Goal: Task Accomplishment & Management: Manage account settings

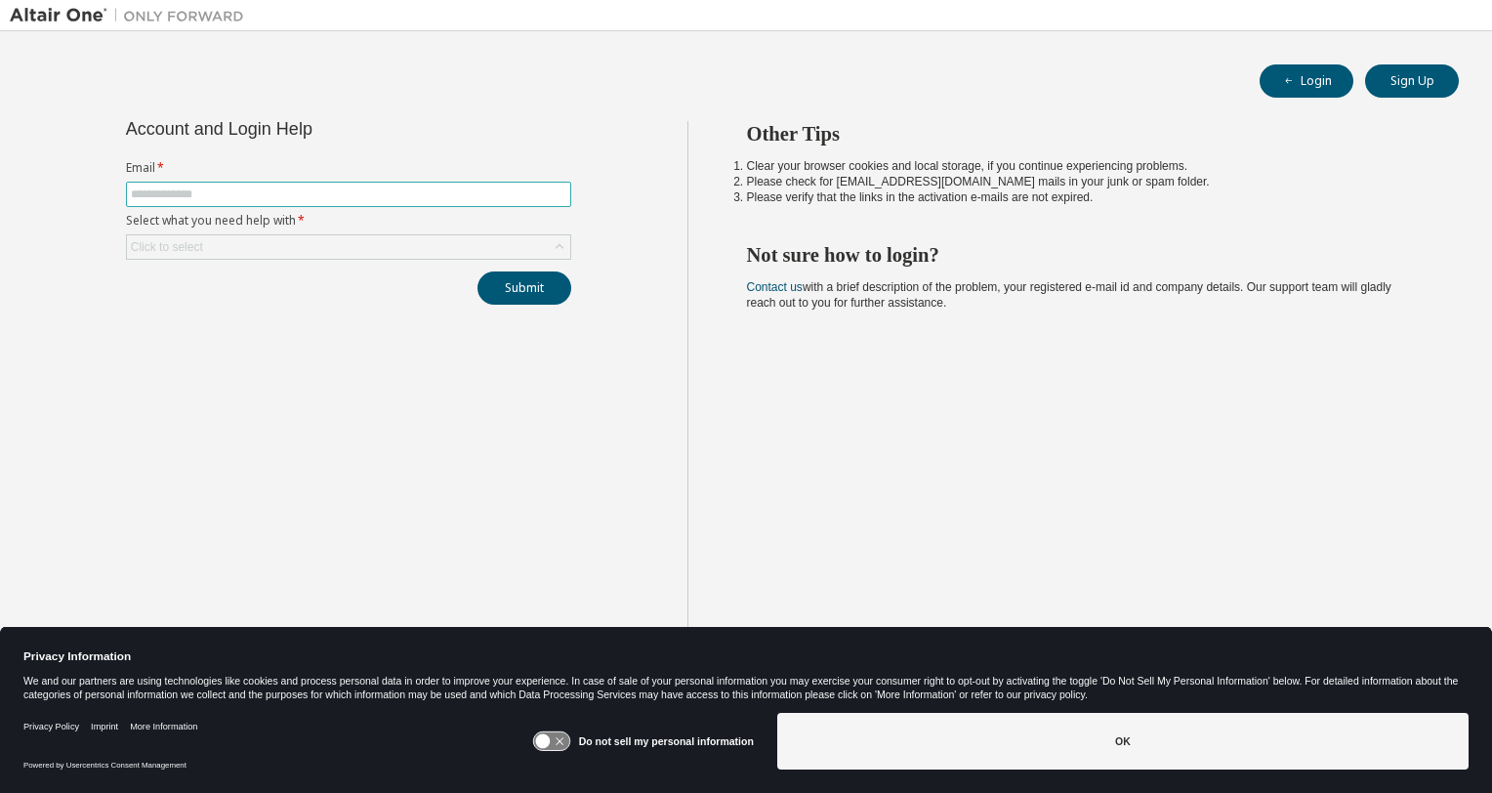
click at [335, 198] on input "text" at bounding box center [348, 194] width 435 height 16
type input "**********"
click at [343, 241] on div "Click to select" at bounding box center [348, 246] width 443 height 23
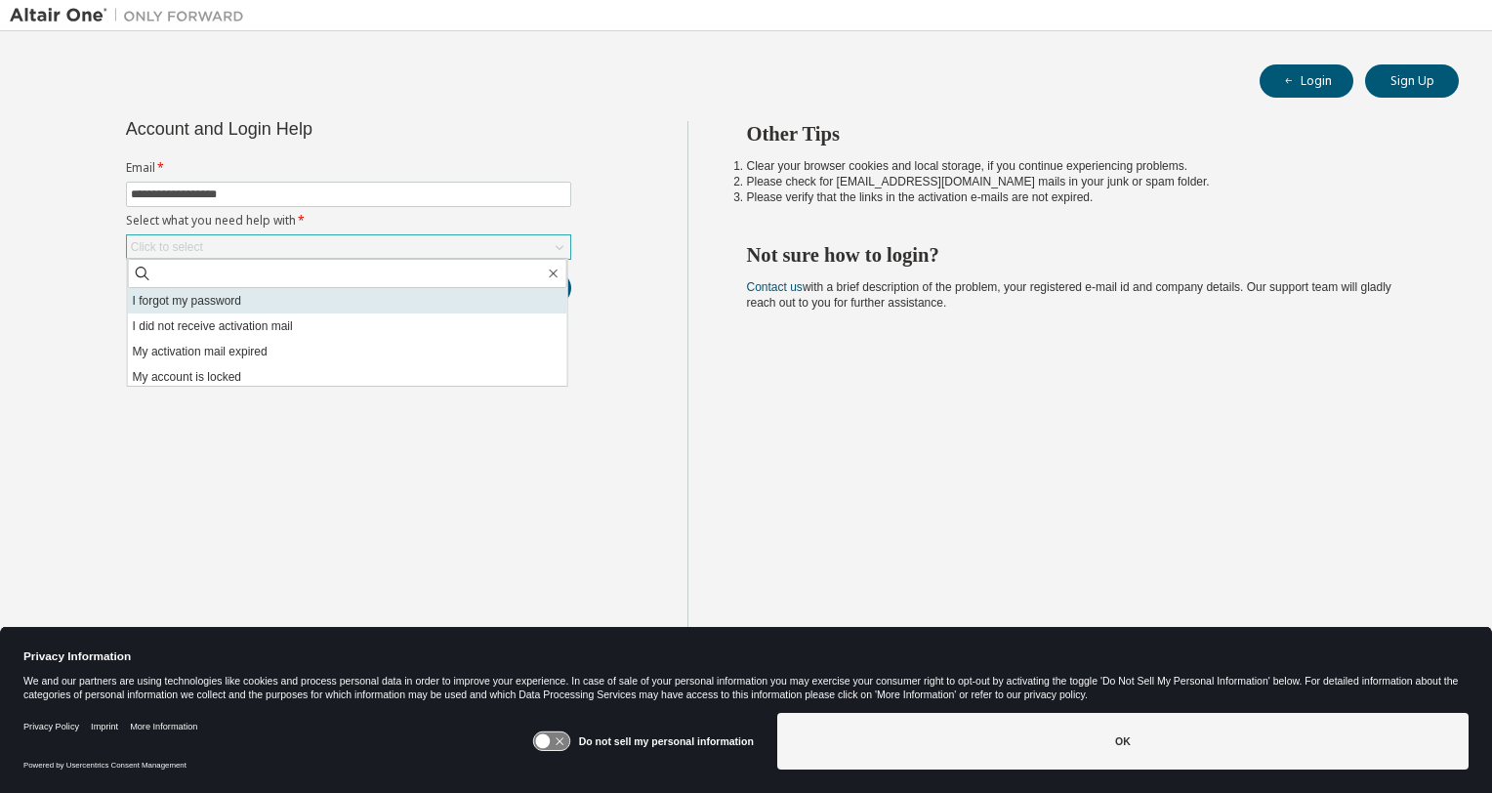
click at [332, 297] on li "I forgot my password" at bounding box center [347, 300] width 439 height 25
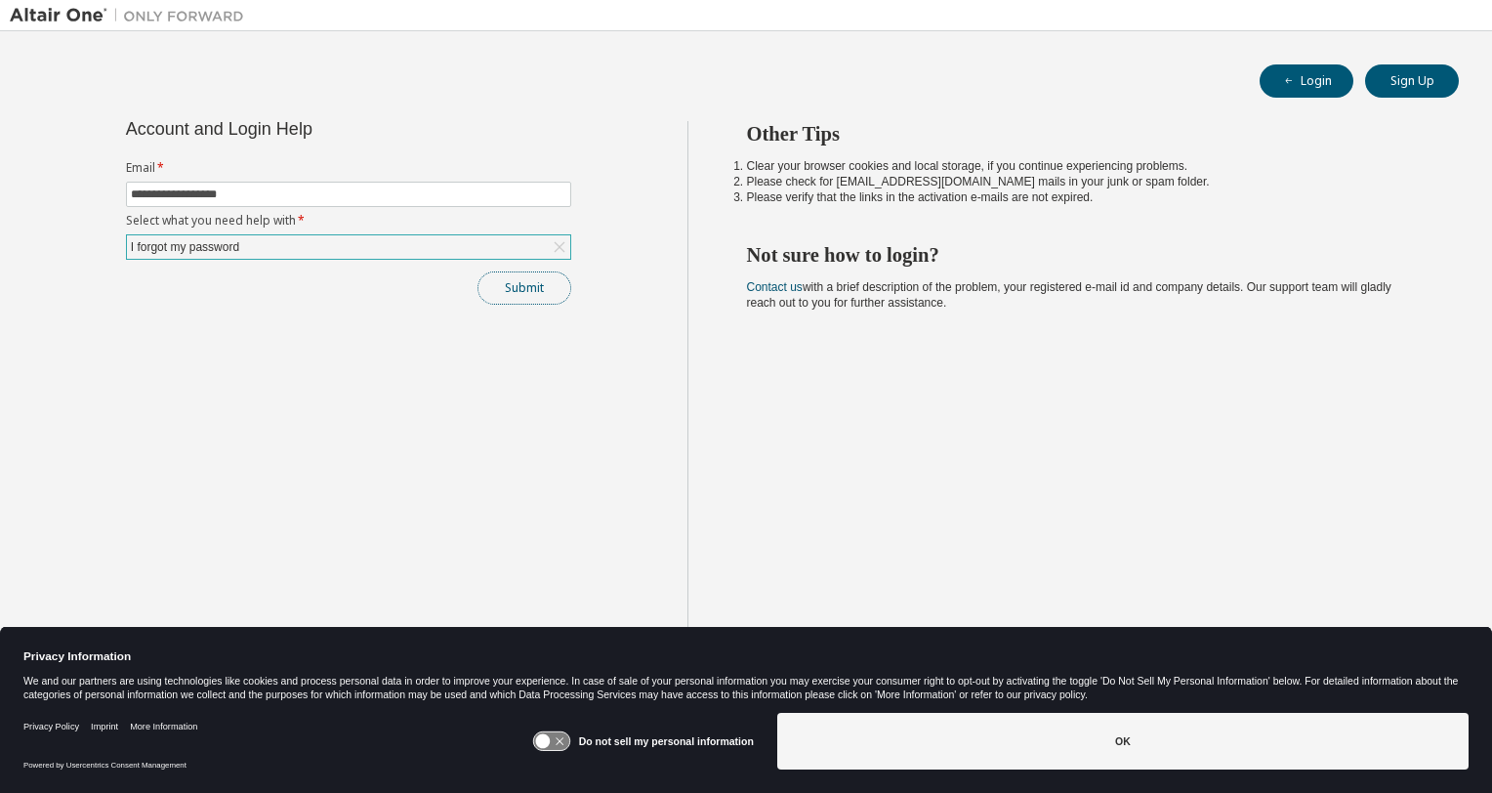
click at [512, 283] on button "Submit" at bounding box center [524, 287] width 94 height 33
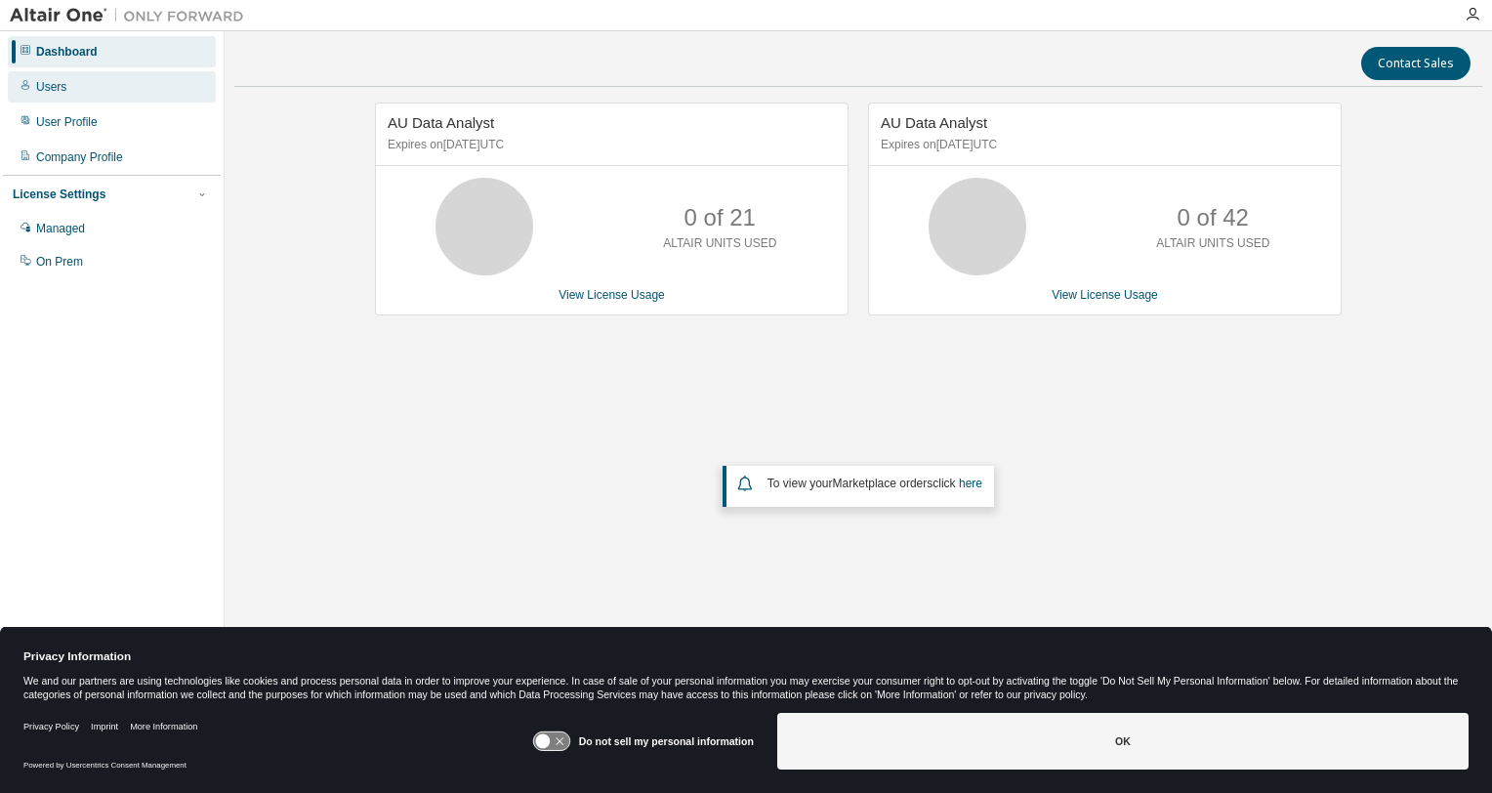
click at [47, 85] on div "Users" at bounding box center [51, 87] width 30 height 16
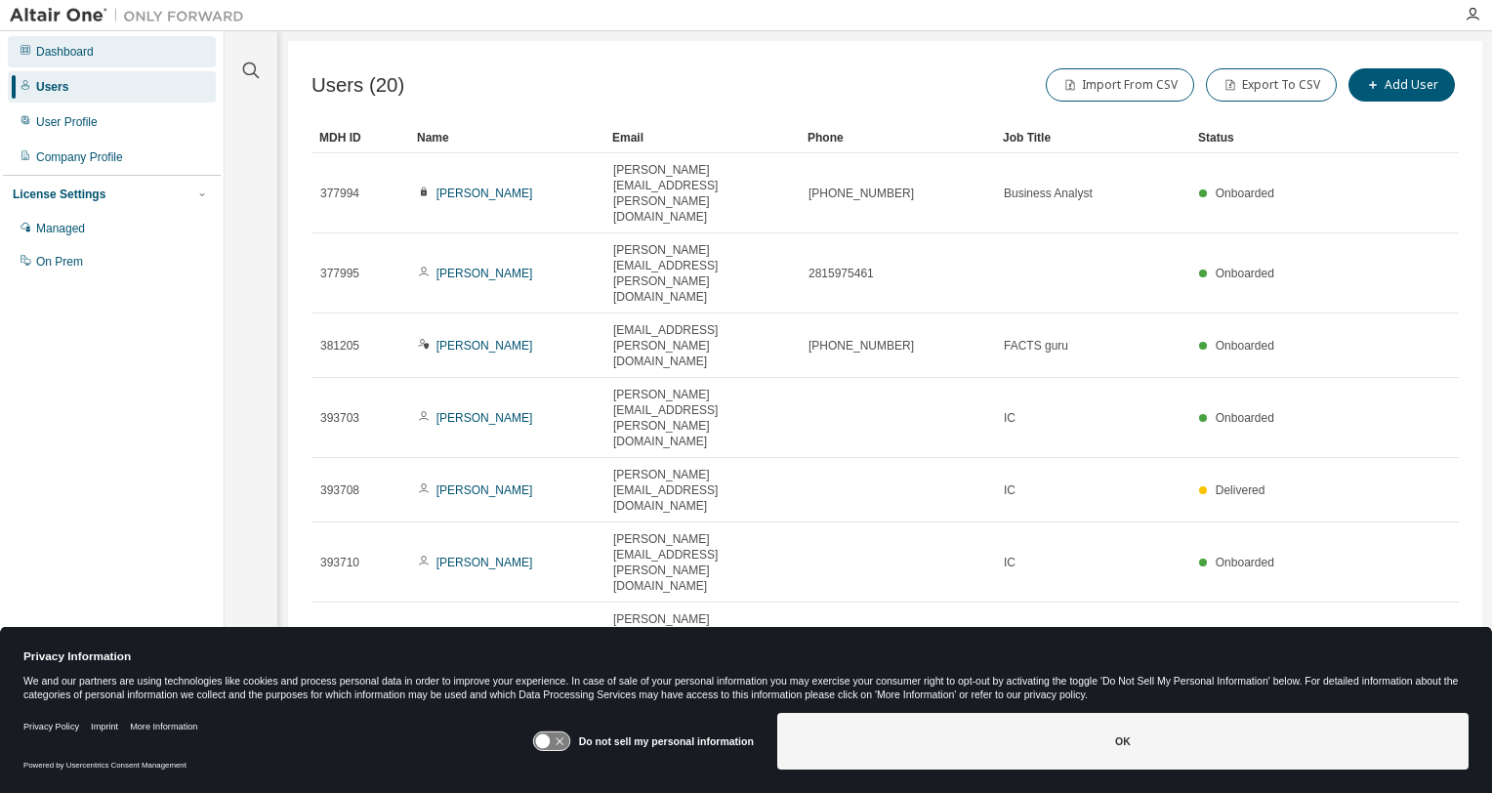
click at [63, 51] on div "Dashboard" at bounding box center [65, 52] width 58 height 16
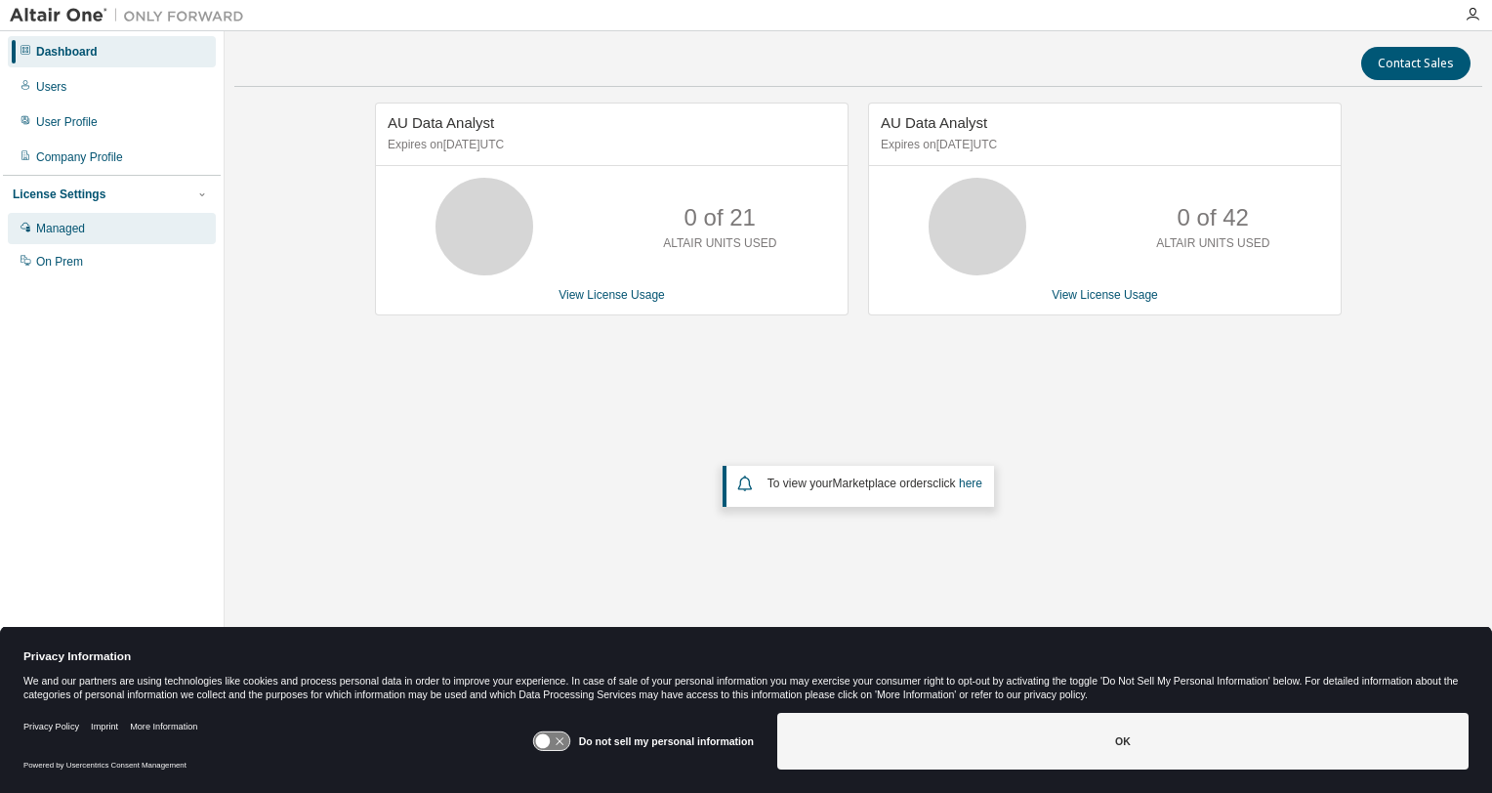
click at [79, 232] on div "Managed" at bounding box center [60, 229] width 49 height 16
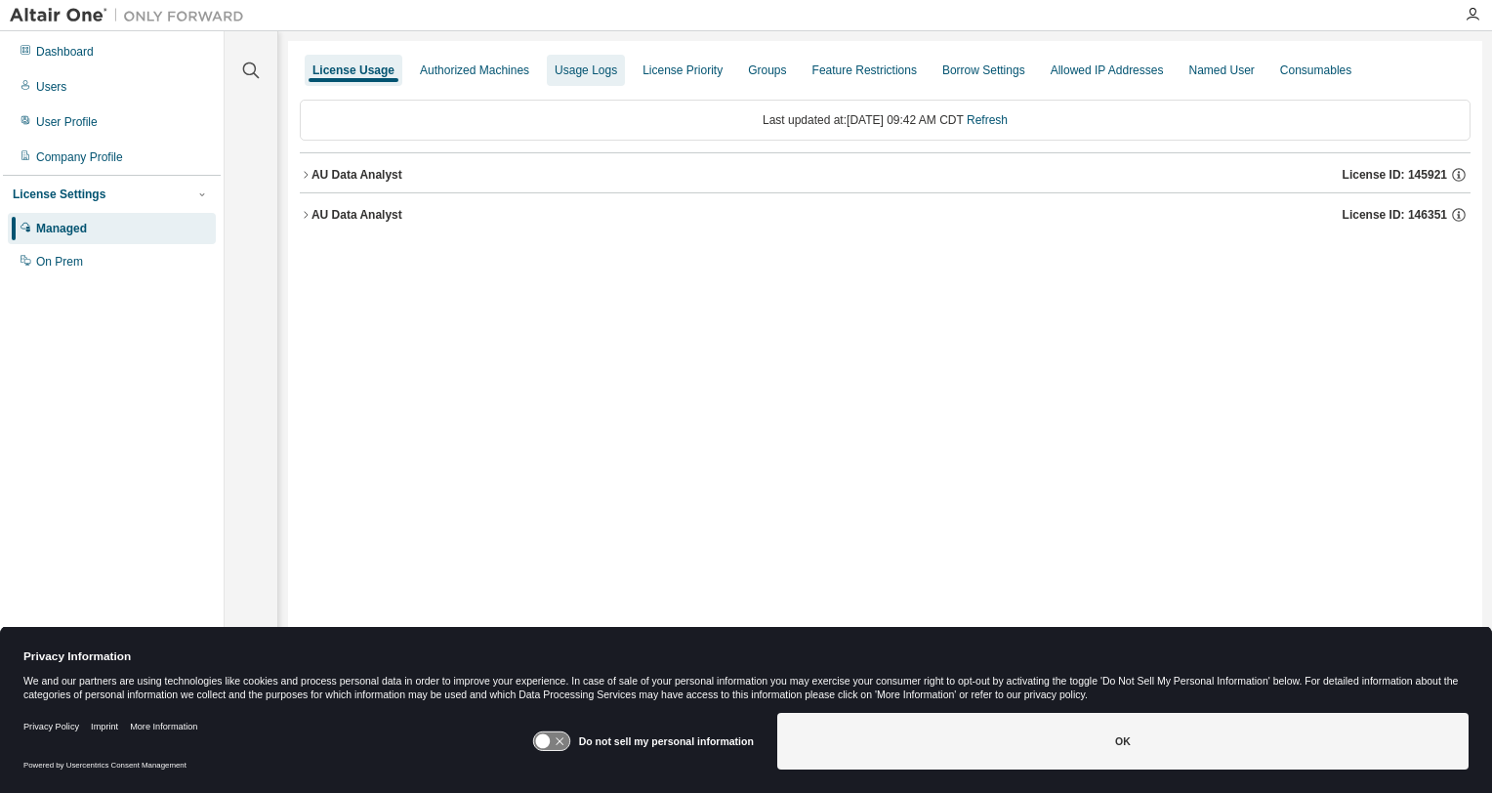
click at [513, 72] on div "Authorized Machines" at bounding box center [474, 70] width 109 height 16
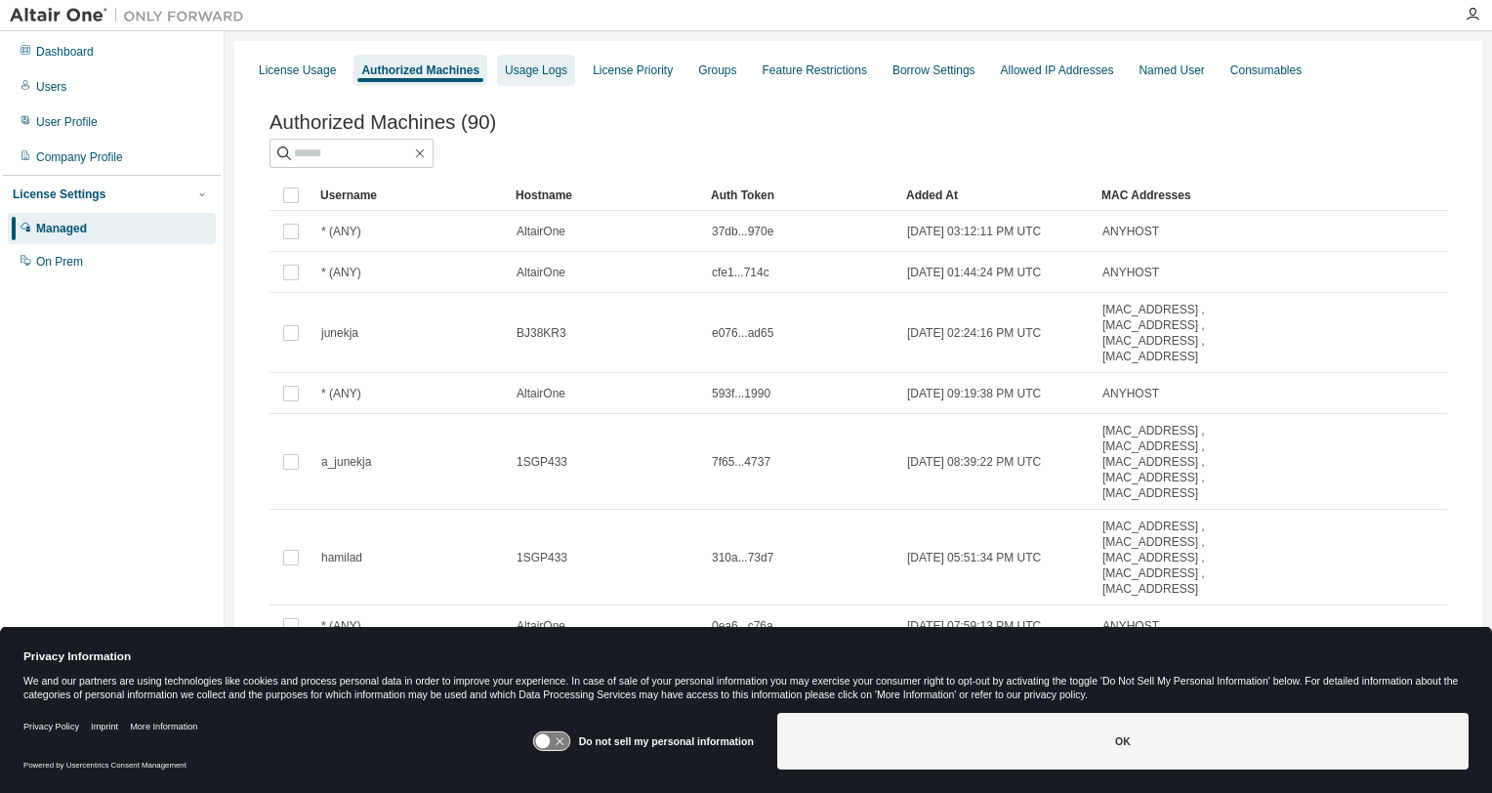
click at [507, 68] on div "Usage Logs" at bounding box center [536, 70] width 62 height 16
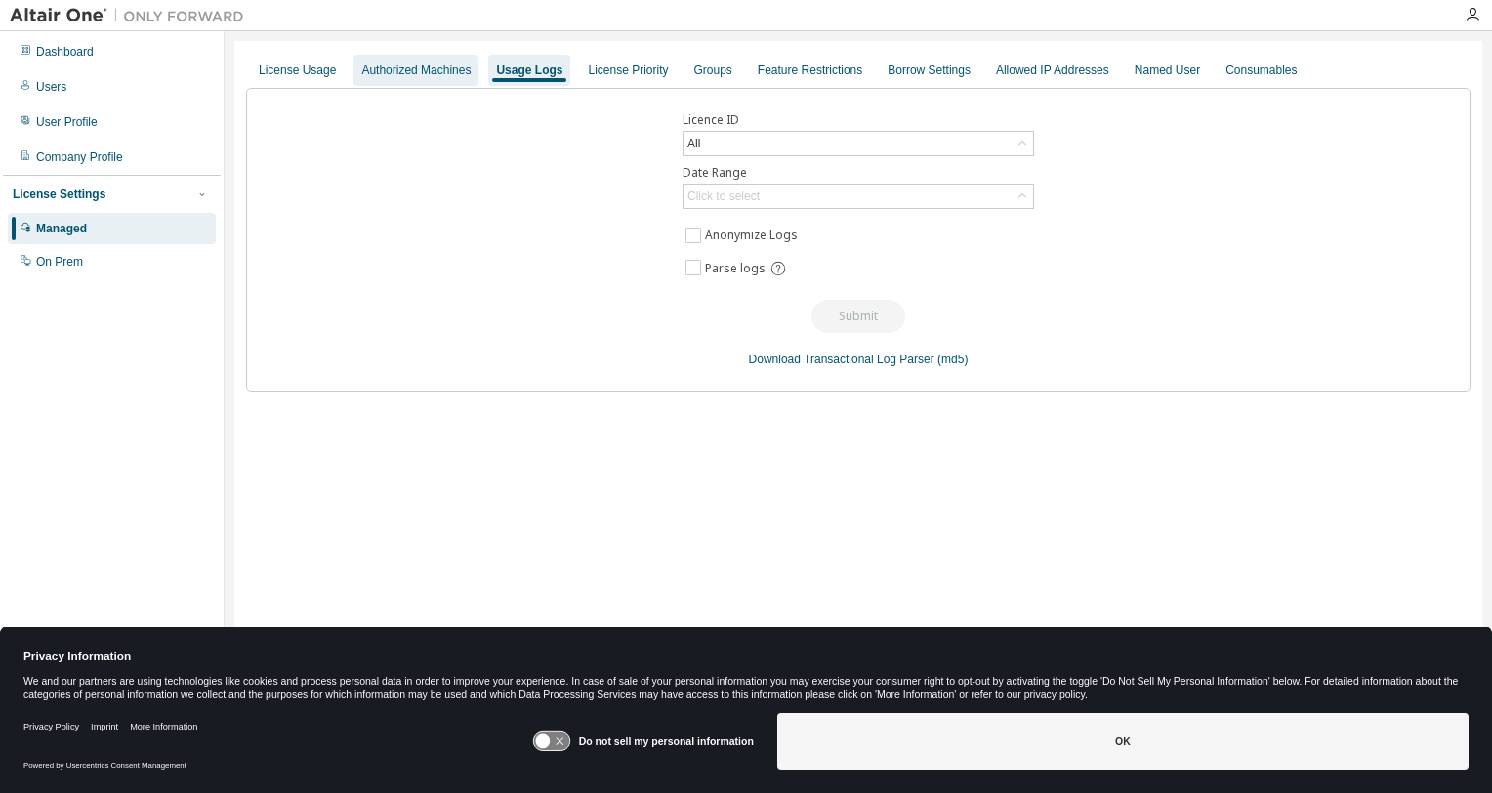
click at [378, 77] on div "Authorized Machines" at bounding box center [415, 70] width 109 height 16
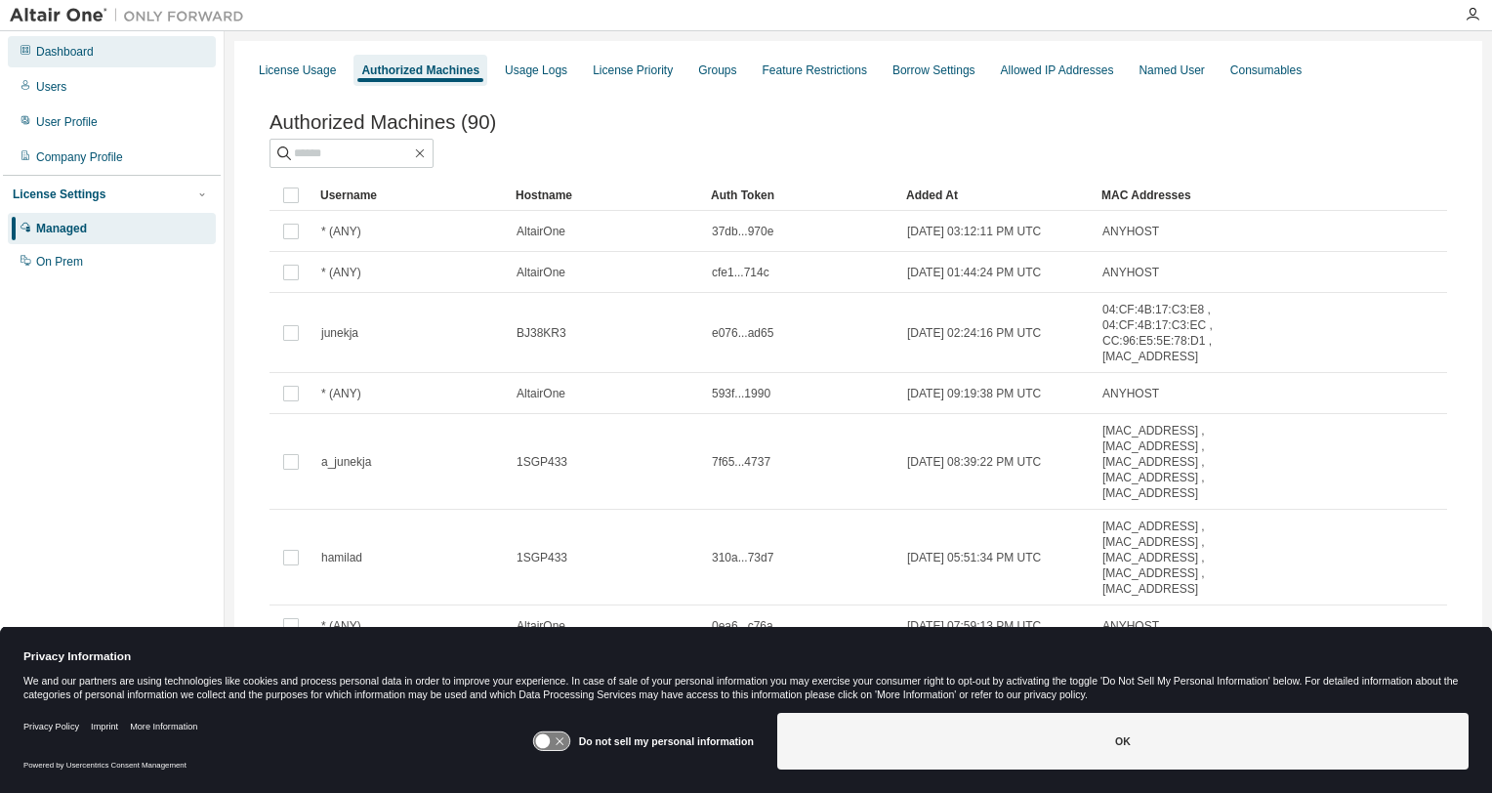
click at [68, 48] on div "Dashboard" at bounding box center [65, 52] width 58 height 16
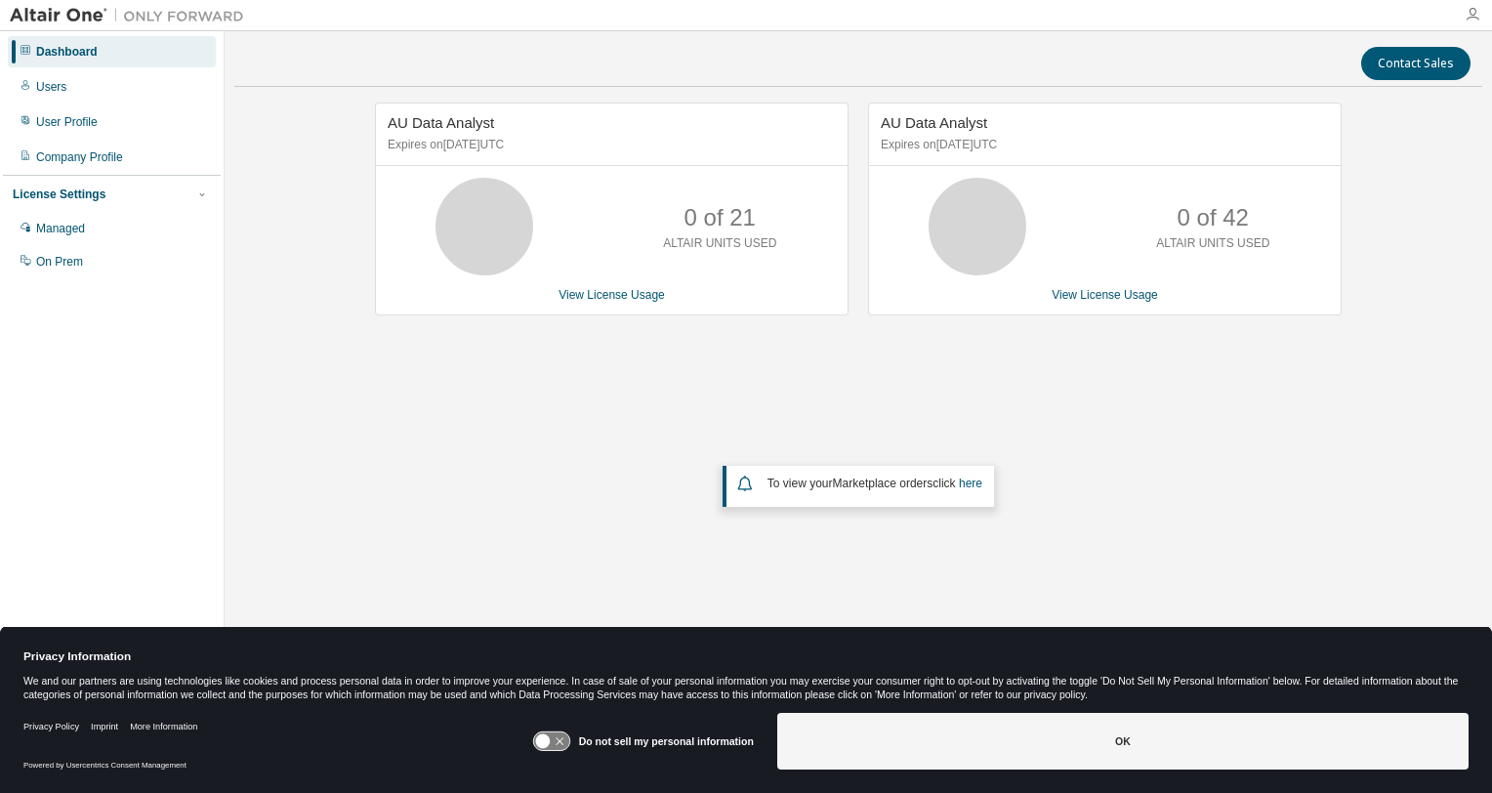
click at [1472, 13] on icon "button" at bounding box center [1473, 15] width 16 height 16
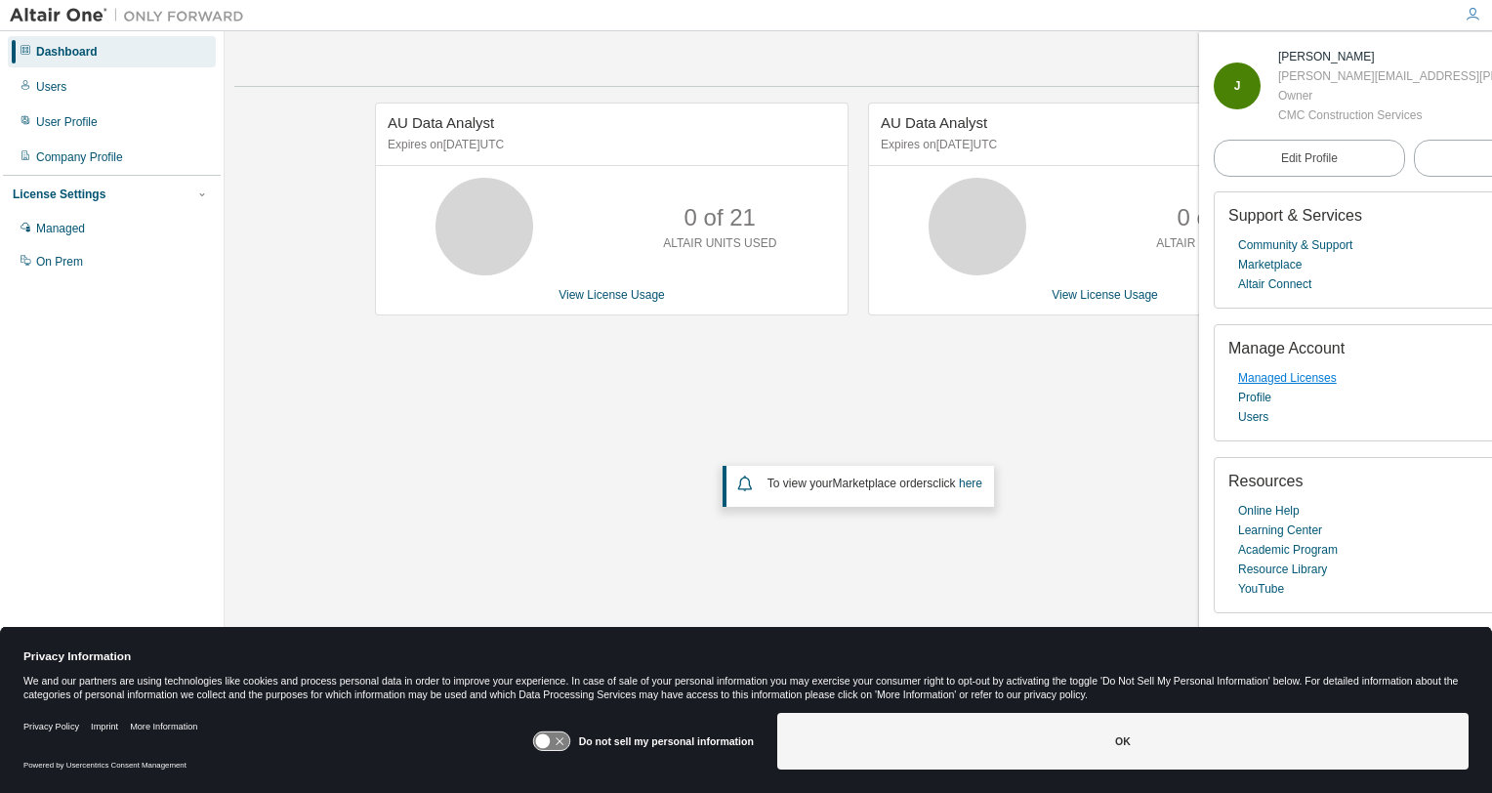
click at [1283, 381] on link "Managed Licenses" at bounding box center [1287, 378] width 99 height 20
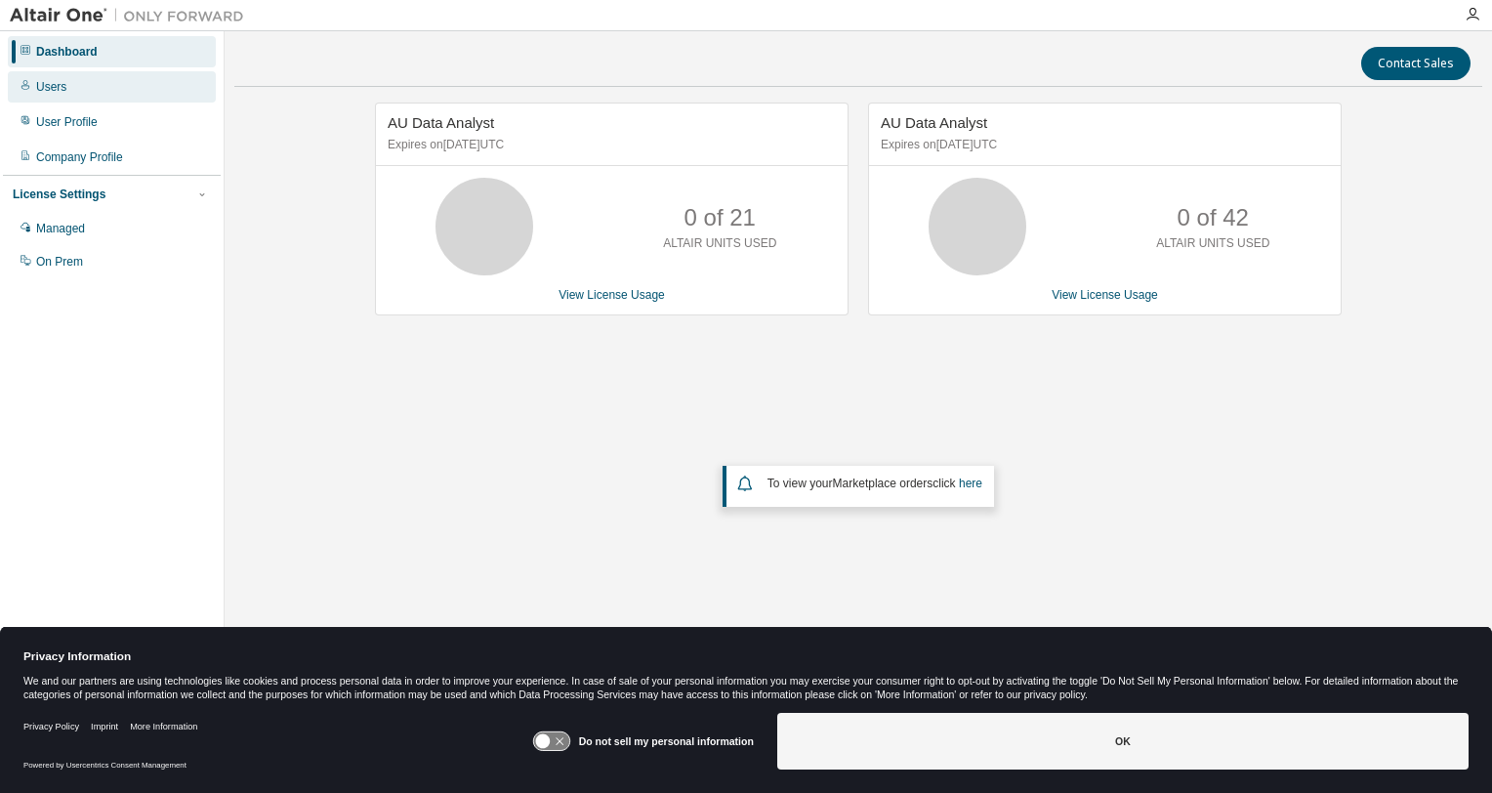
click at [38, 84] on div "Users" at bounding box center [51, 87] width 30 height 16
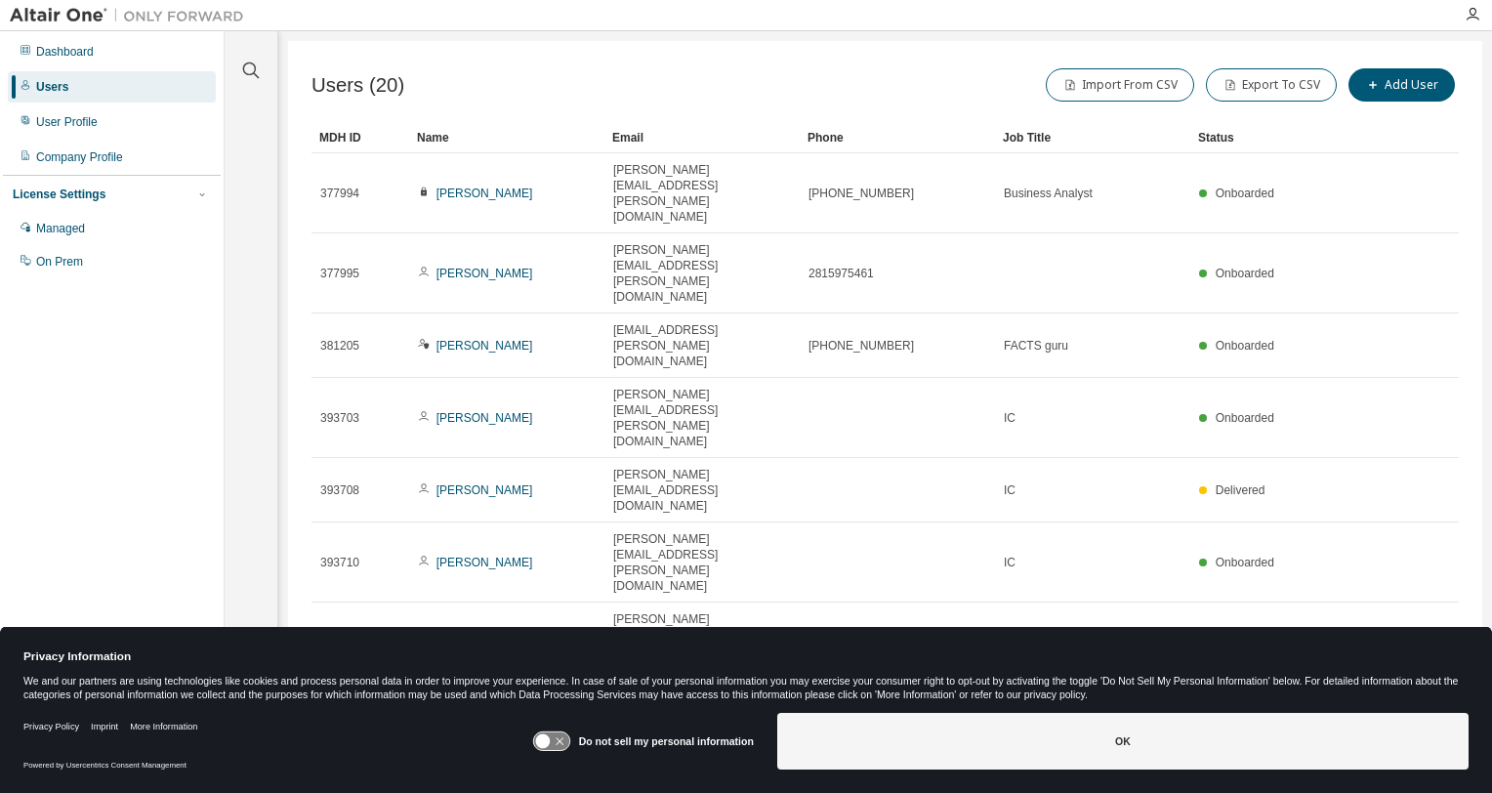
click at [38, 84] on div "Users" at bounding box center [52, 87] width 32 height 16
click at [39, 125] on div "User Profile" at bounding box center [67, 122] width 62 height 16
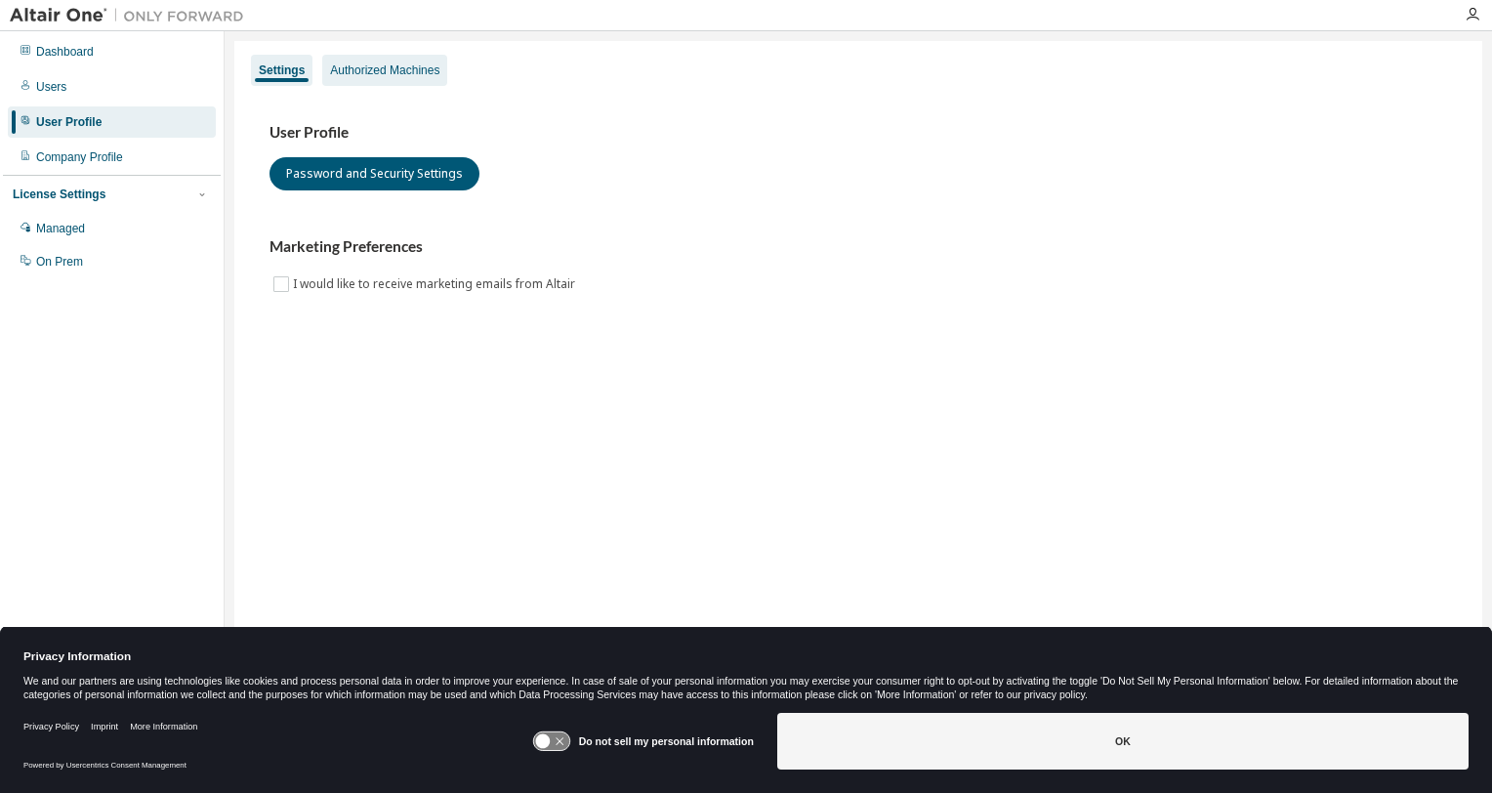
drag, startPoint x: 345, startPoint y: 62, endPoint x: 348, endPoint y: 75, distance: 14.0
click at [347, 65] on div "Authorized Machines" at bounding box center [384, 70] width 125 height 31
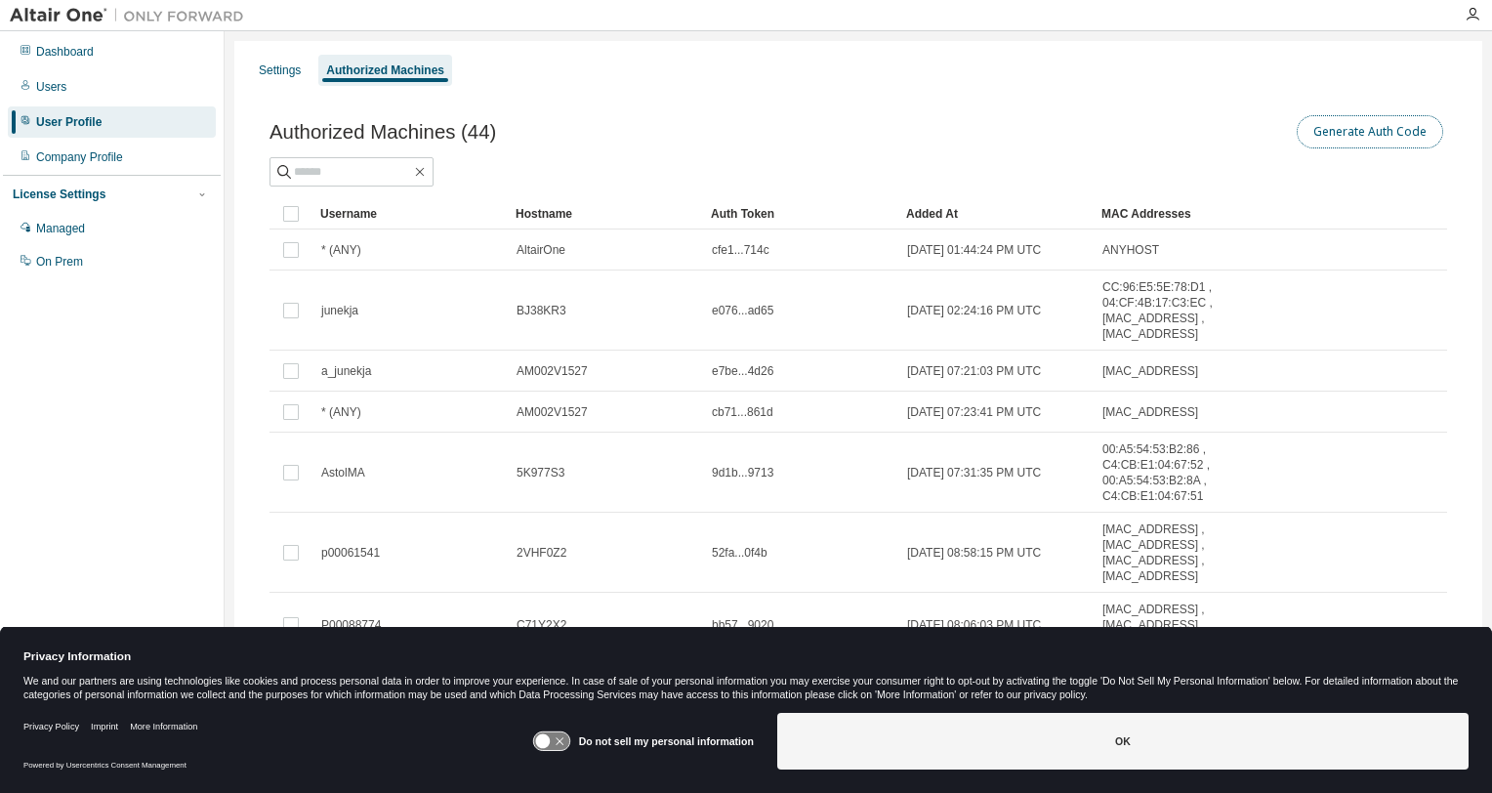
click at [1355, 131] on button "Generate Auth Code" at bounding box center [1370, 131] width 146 height 33
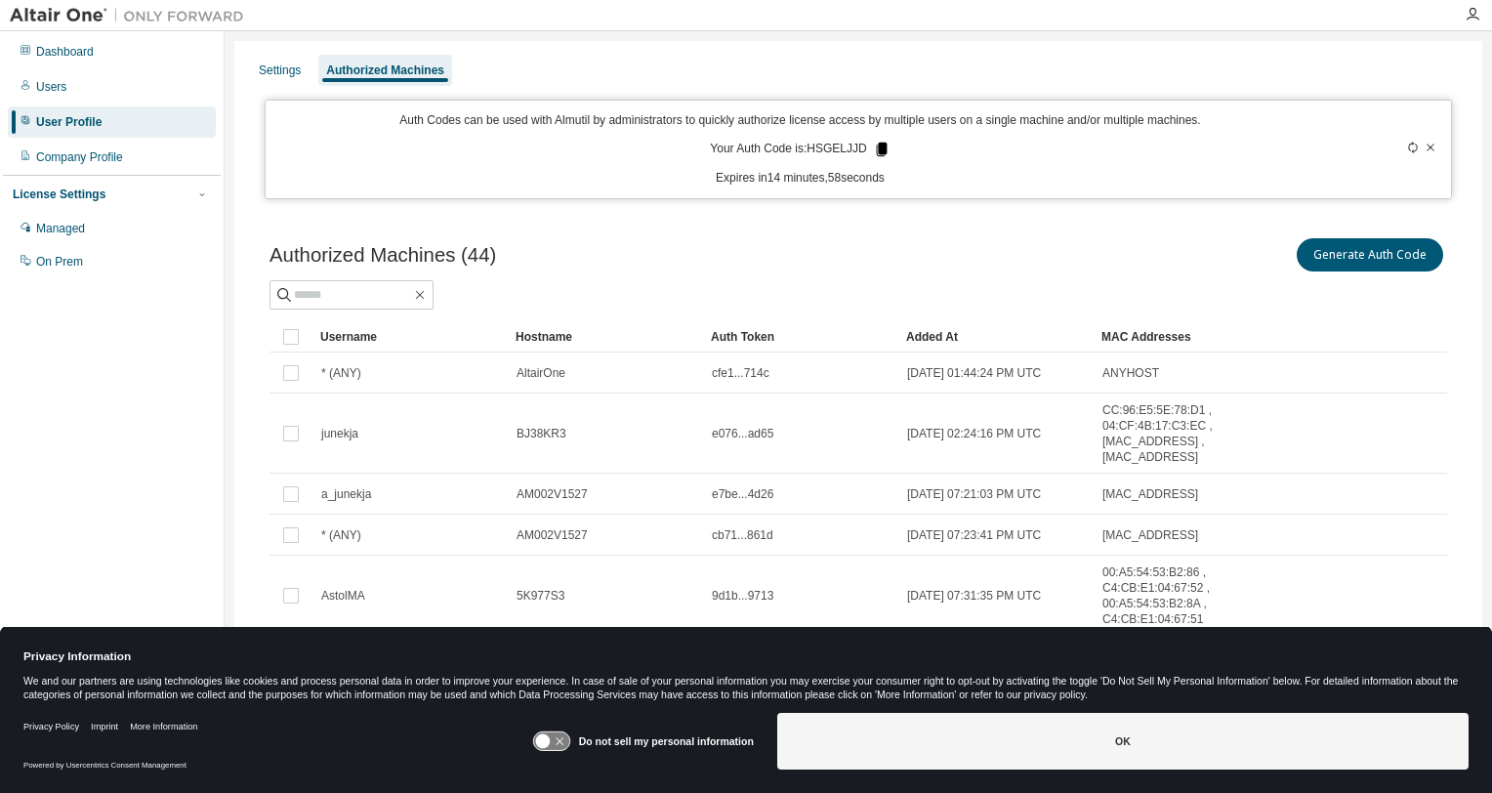
click at [876, 144] on icon at bounding box center [881, 150] width 11 height 14
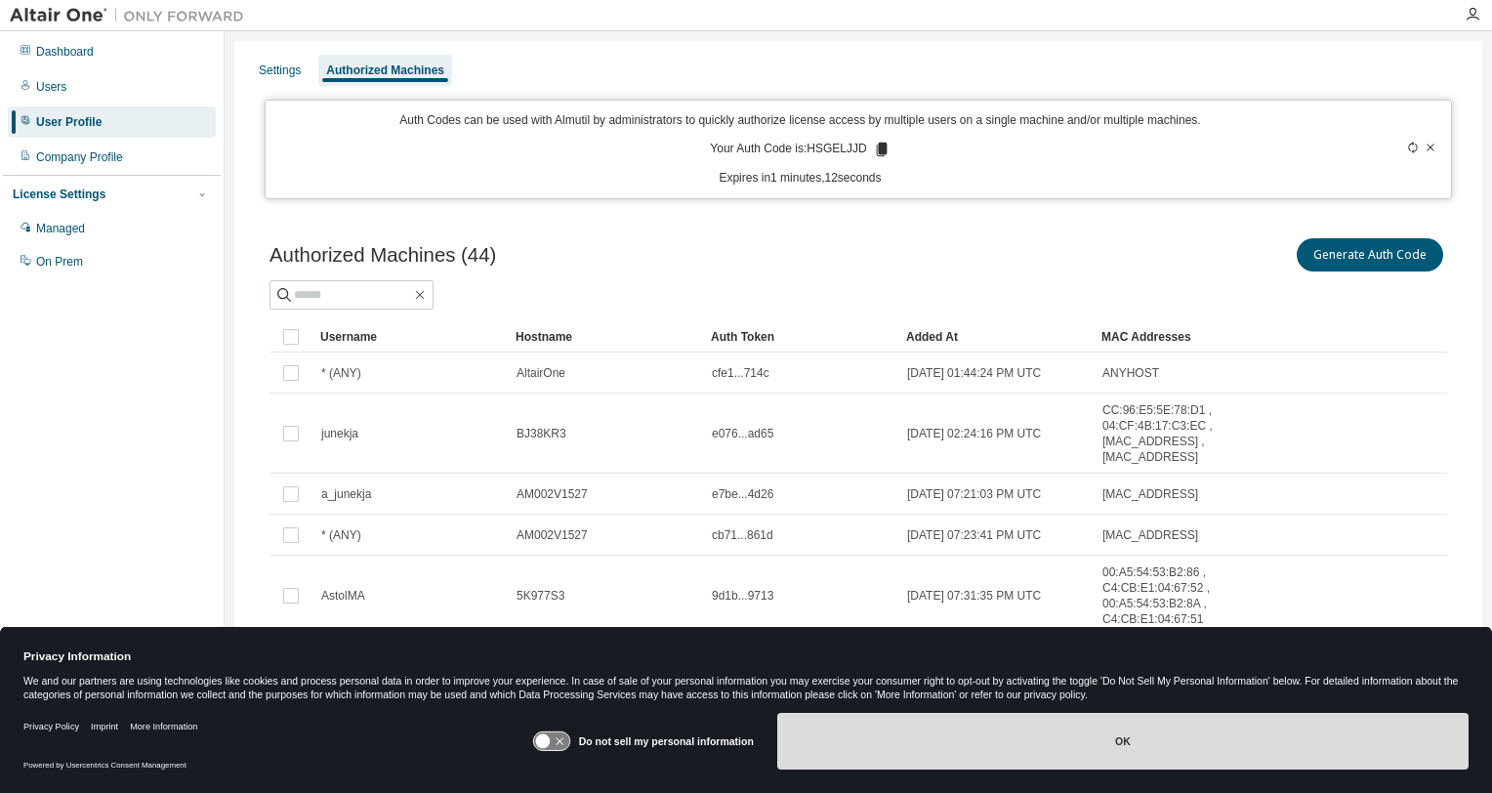
click at [816, 735] on button "OK" at bounding box center [1122, 741] width 691 height 57
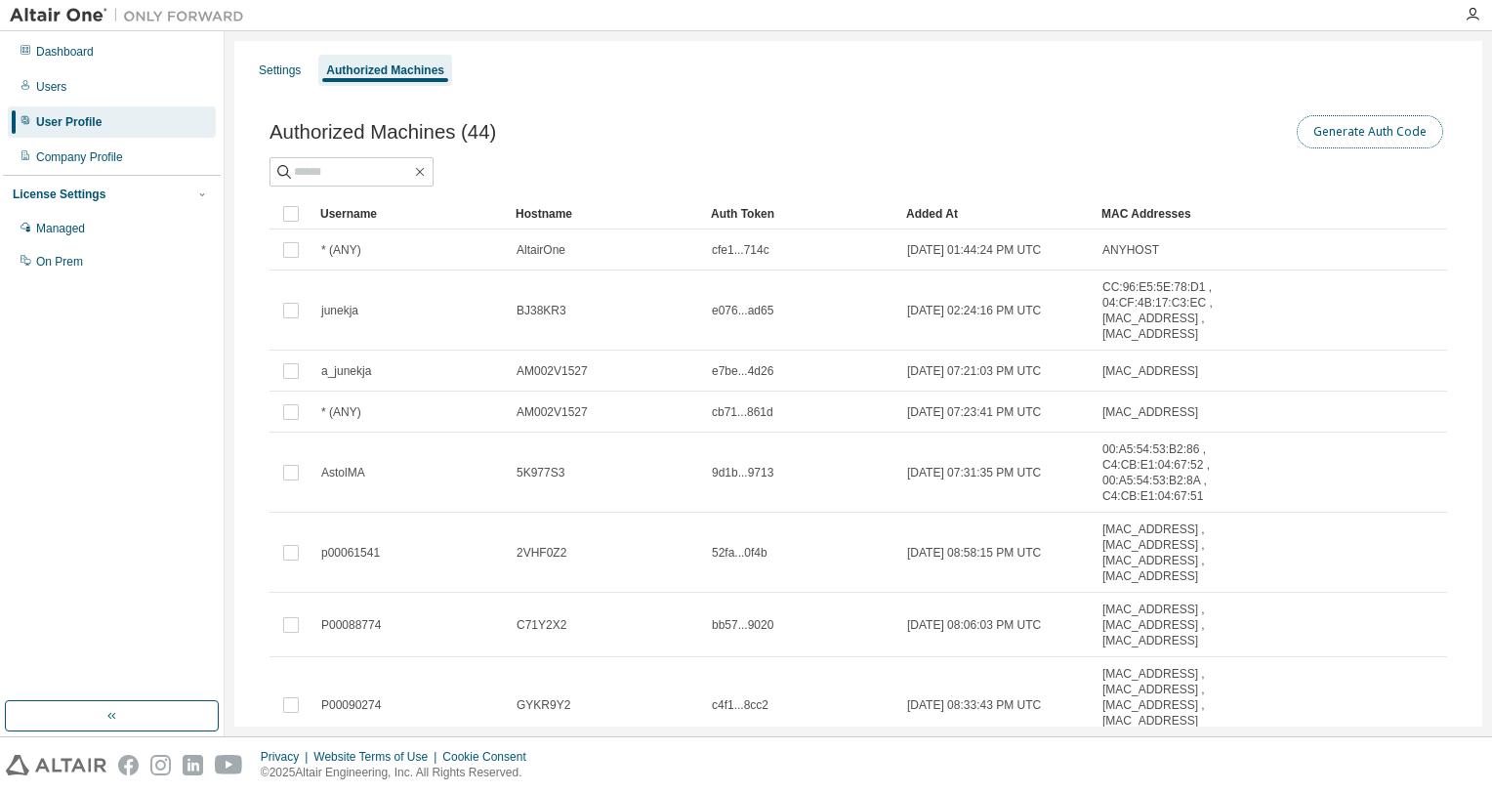
click at [1312, 122] on button "Generate Auth Code" at bounding box center [1370, 131] width 146 height 33
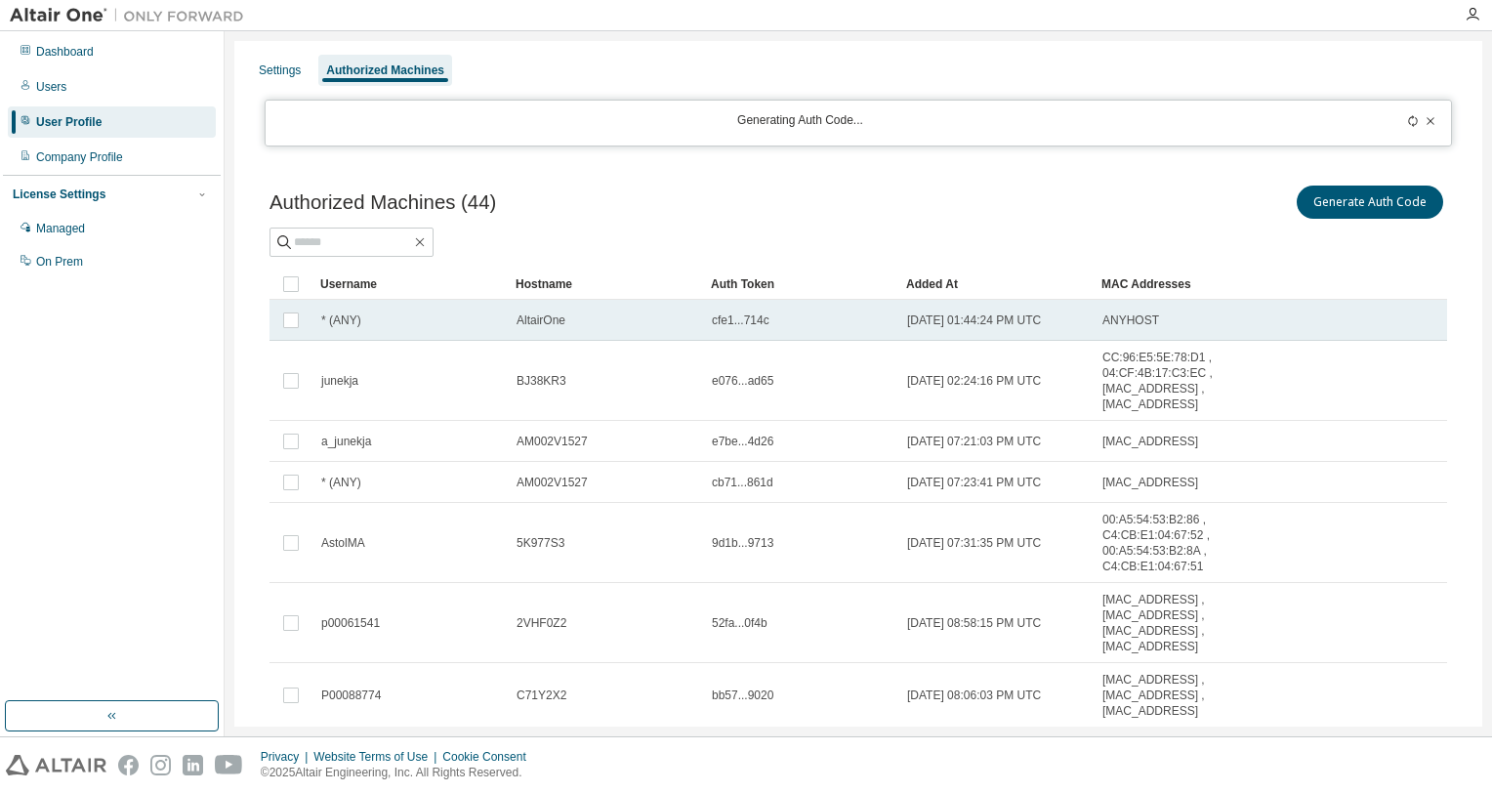
click at [340, 320] on span "* (ANY)" at bounding box center [341, 320] width 40 height 16
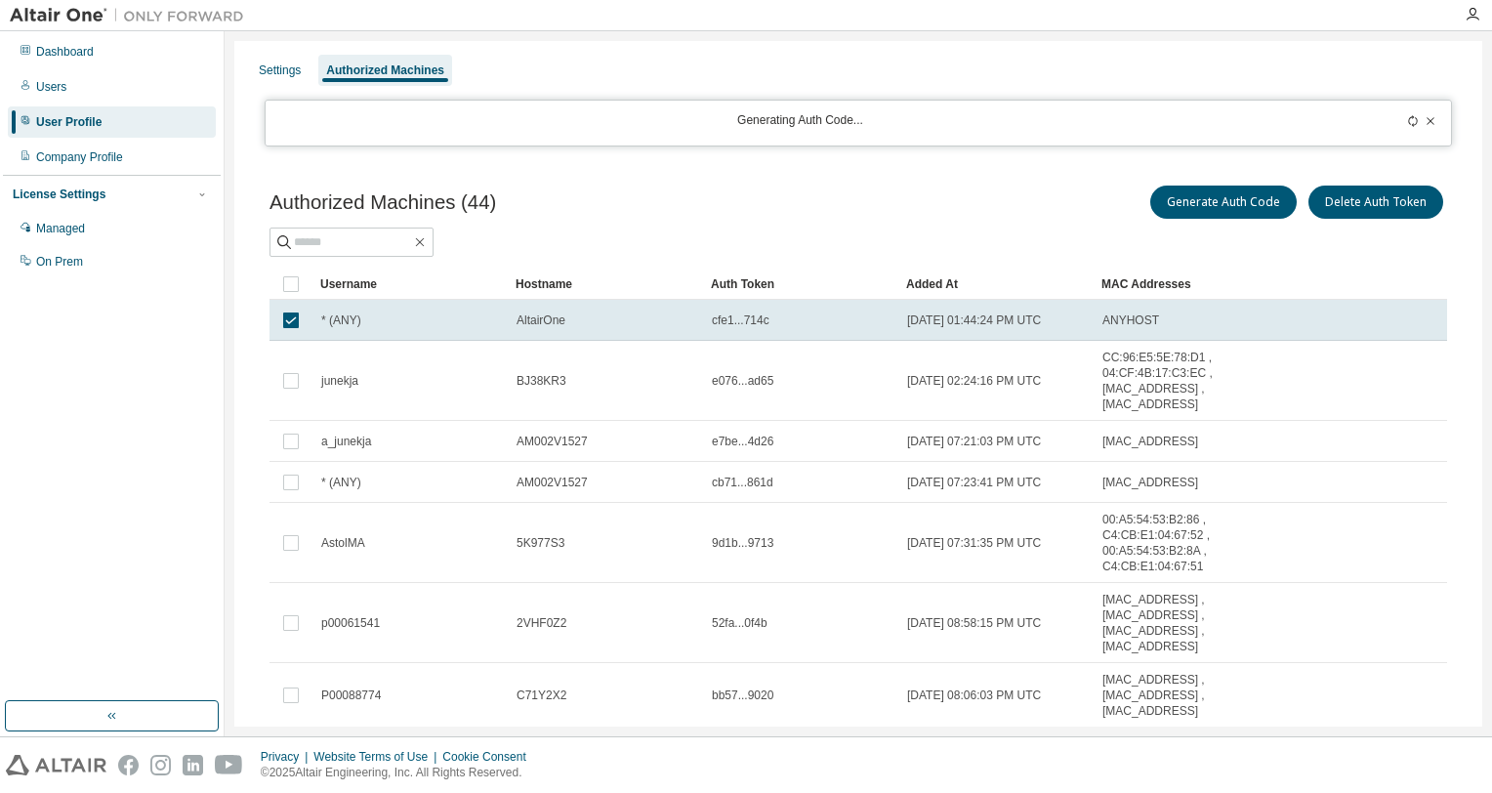
click at [918, 119] on div "Generating Auth Code..." at bounding box center [800, 122] width 1046 height 21
click at [1425, 122] on icon at bounding box center [1431, 121] width 12 height 12
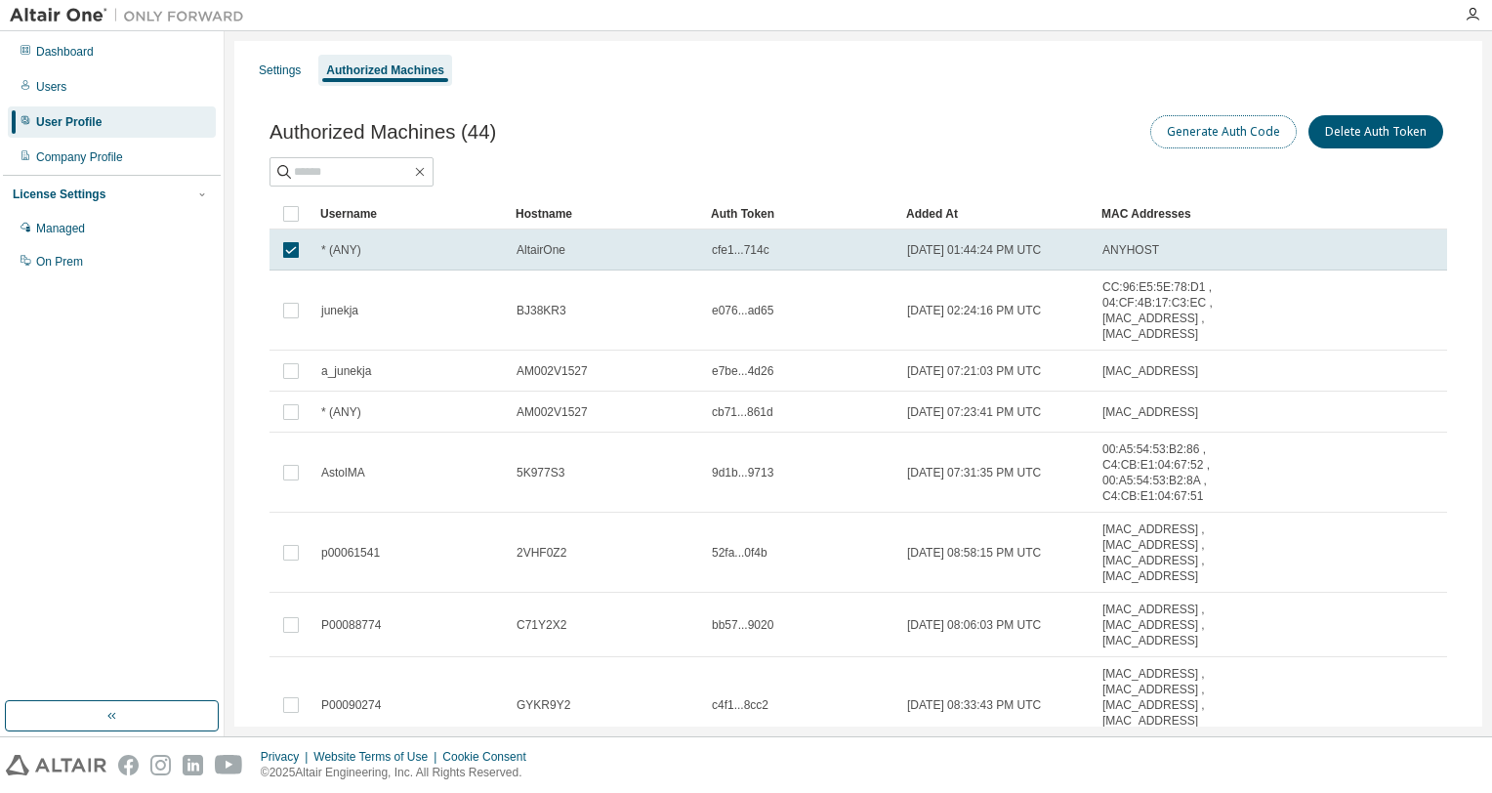
click at [1209, 130] on button "Generate Auth Code" at bounding box center [1223, 131] width 146 height 33
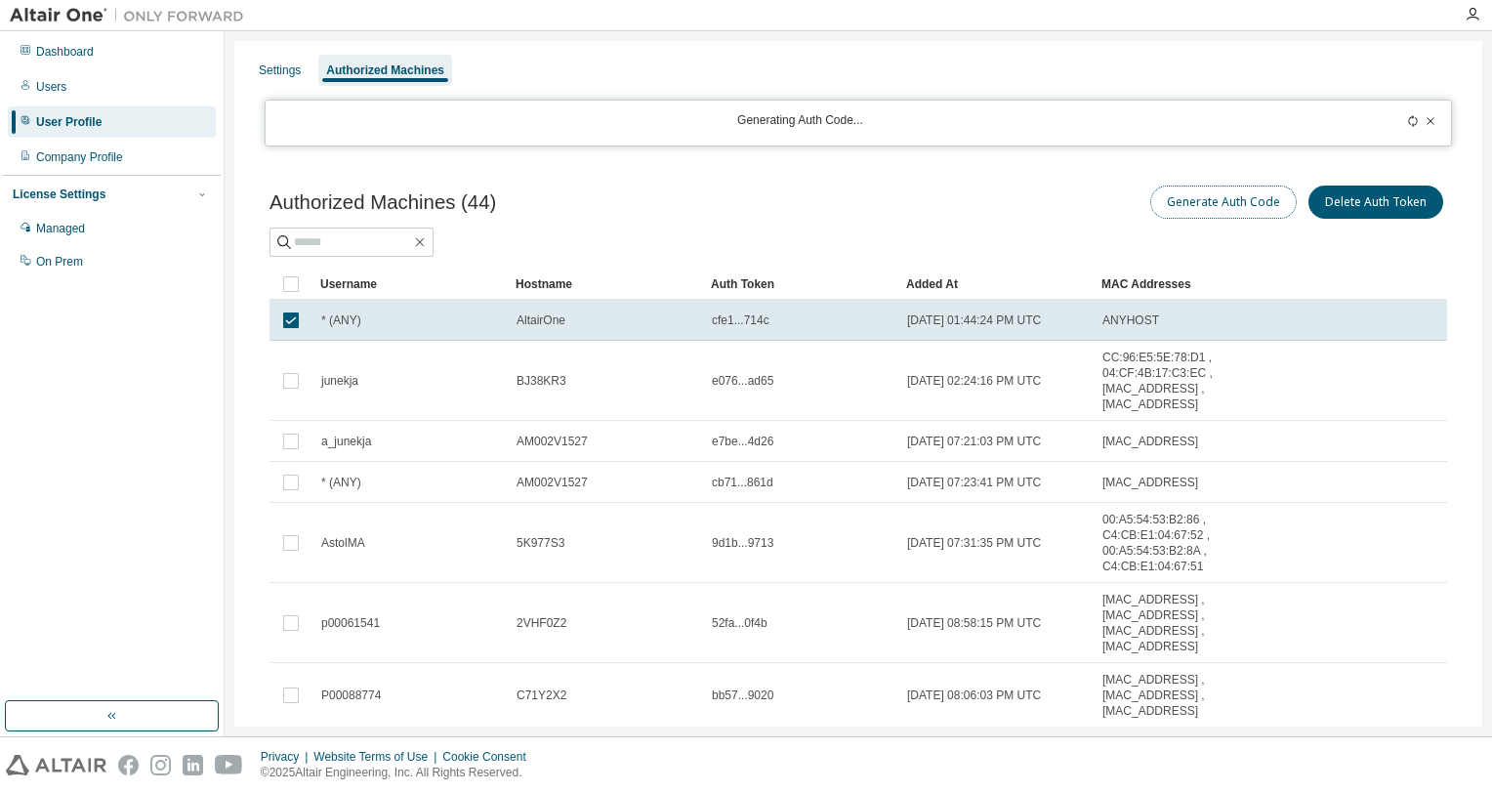
click at [1196, 196] on button "Generate Auth Code" at bounding box center [1223, 202] width 146 height 33
click at [1426, 125] on icon at bounding box center [1431, 121] width 12 height 12
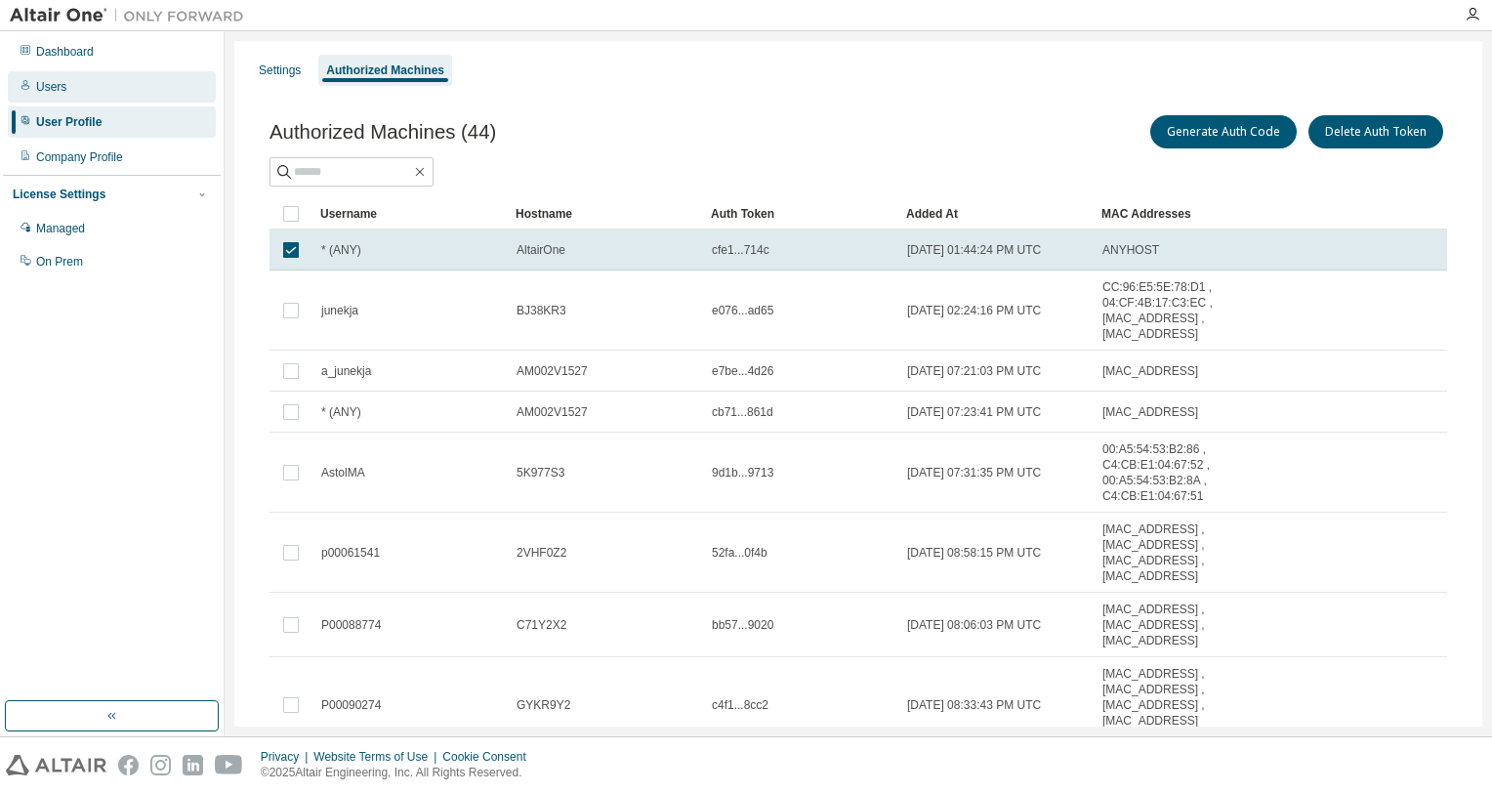
click at [60, 83] on div "Users" at bounding box center [51, 87] width 30 height 16
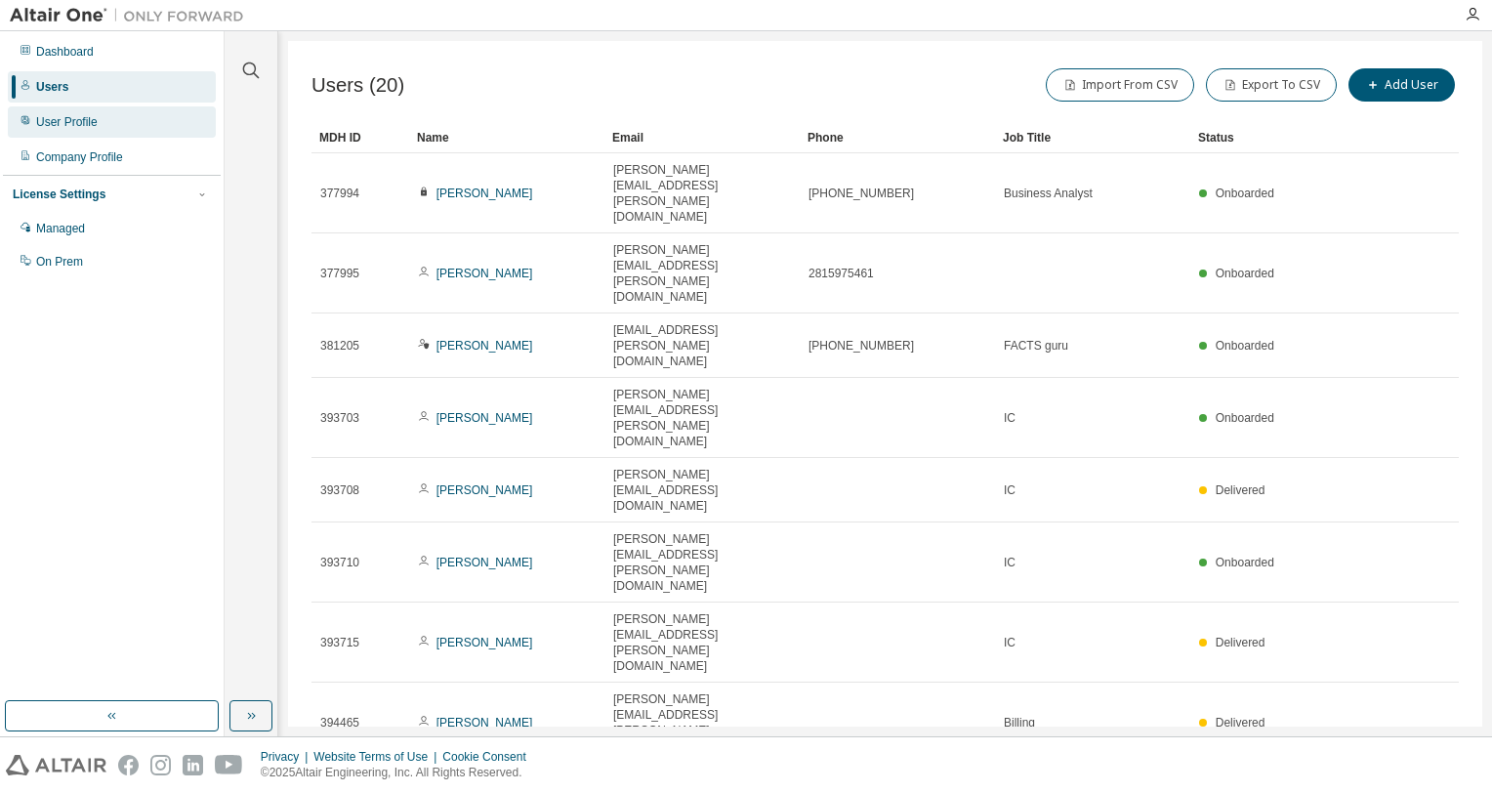
click at [62, 118] on div "User Profile" at bounding box center [67, 122] width 62 height 16
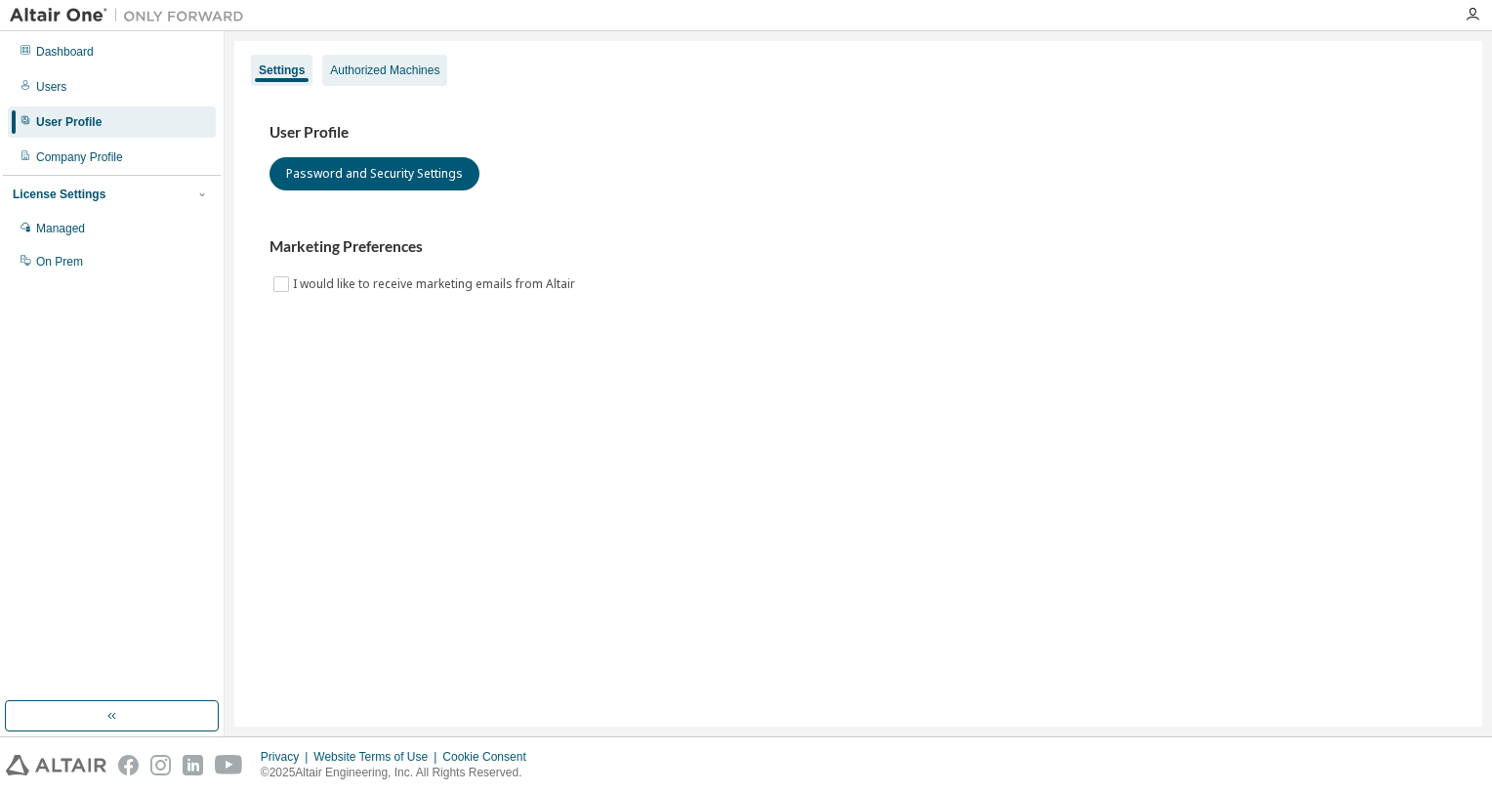
click at [395, 70] on div "Authorized Machines" at bounding box center [384, 70] width 109 height 16
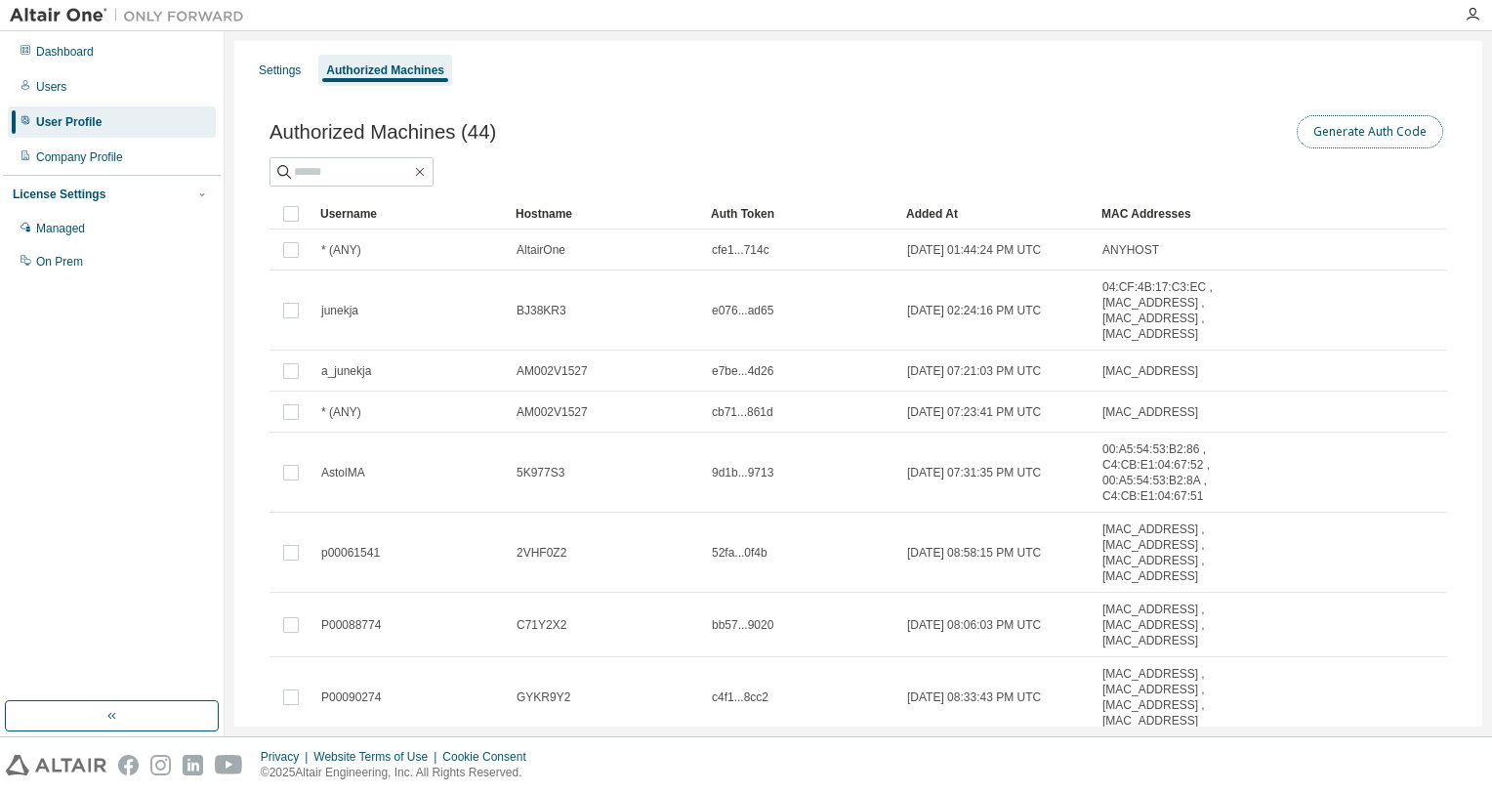
click at [1341, 128] on button "Generate Auth Code" at bounding box center [1370, 131] width 146 height 33
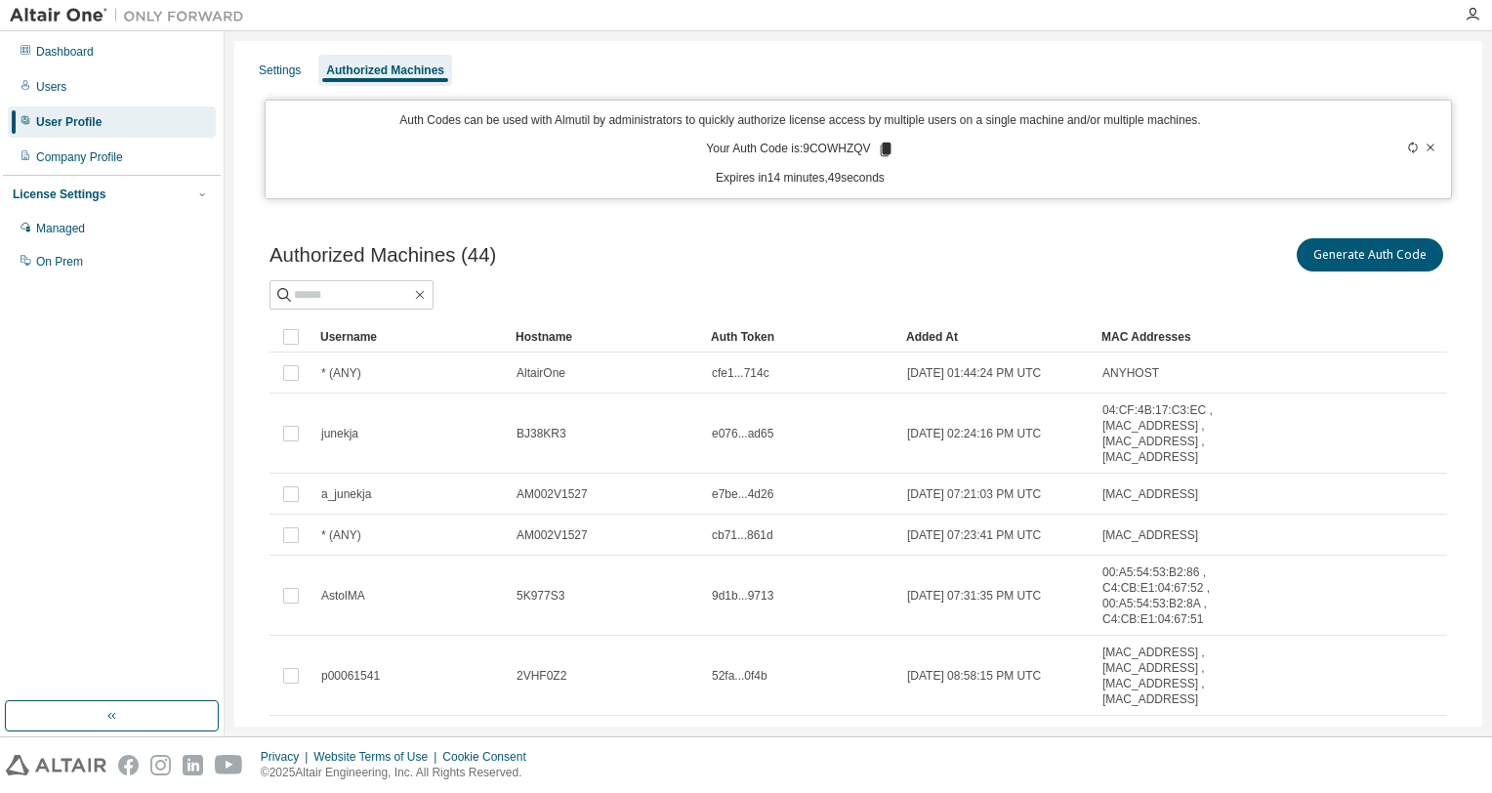
click at [882, 147] on icon at bounding box center [885, 150] width 11 height 14
